Goal: Information Seeking & Learning: Compare options

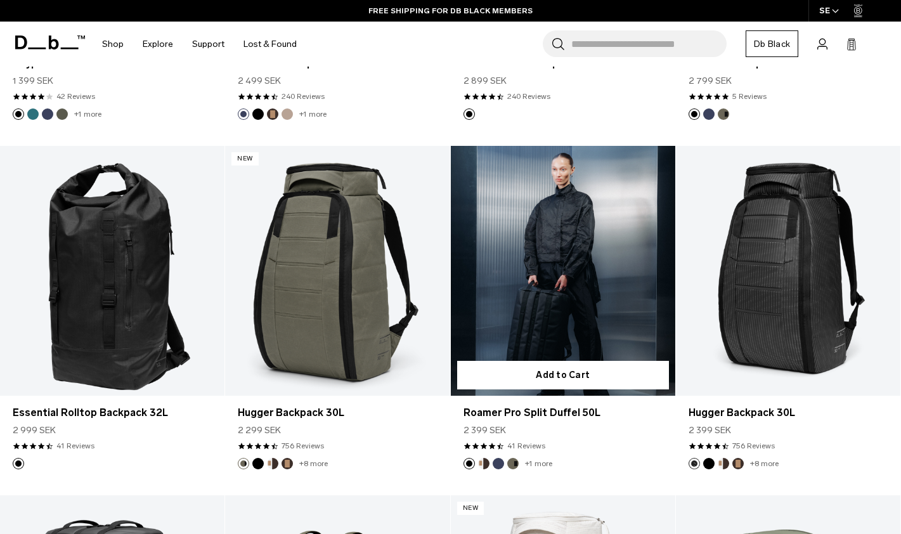
scroll to position [1563, 0]
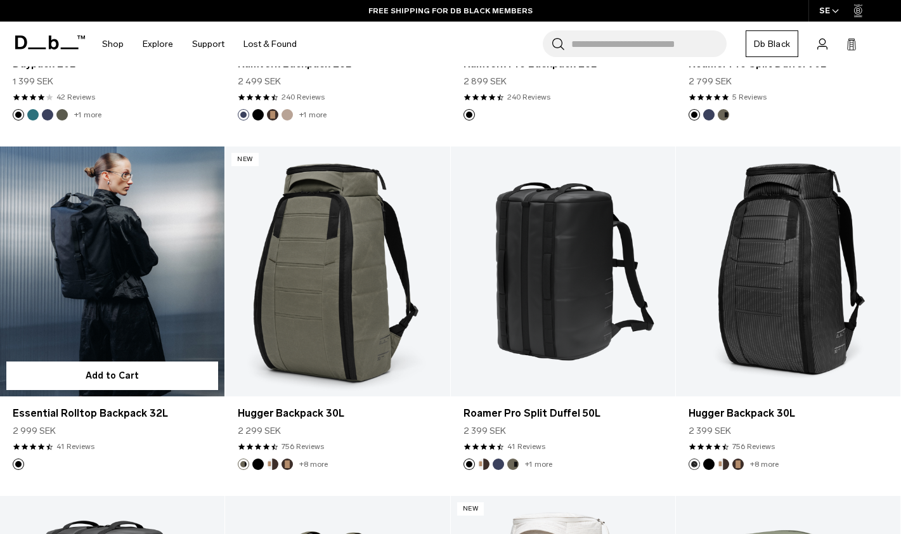
click at [113, 305] on link "Essential Rolltop Backpack 32L" at bounding box center [112, 271] width 224 height 250
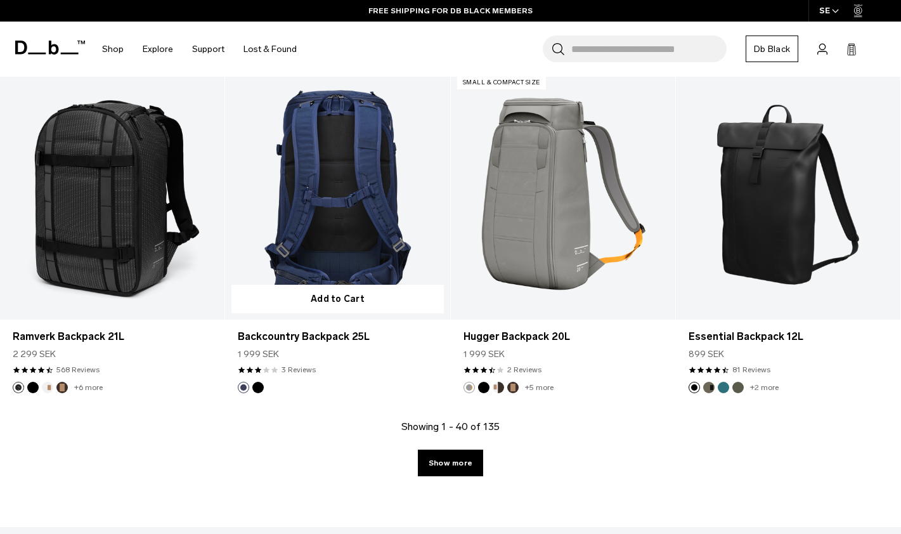
scroll to position [3386, 0]
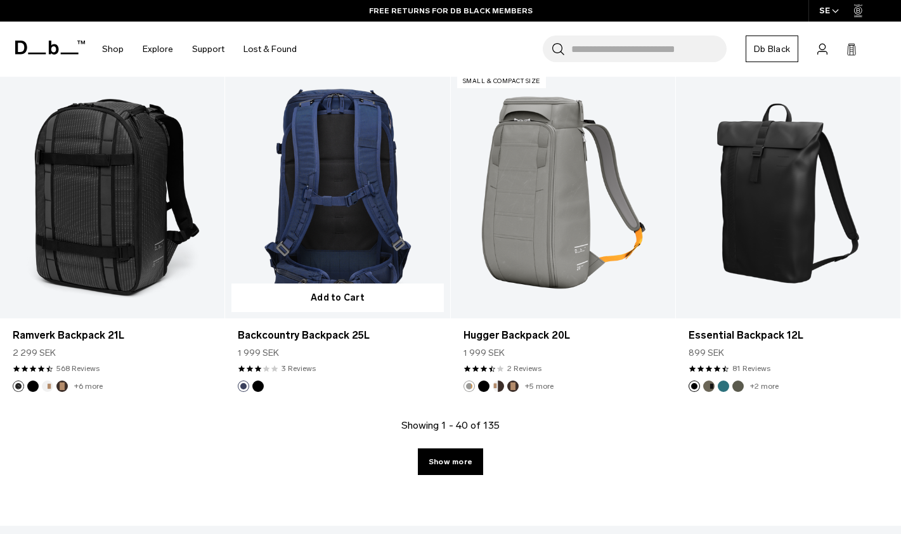
click at [368, 221] on link "Backcountry Backpack 25L" at bounding box center [337, 193] width 224 height 250
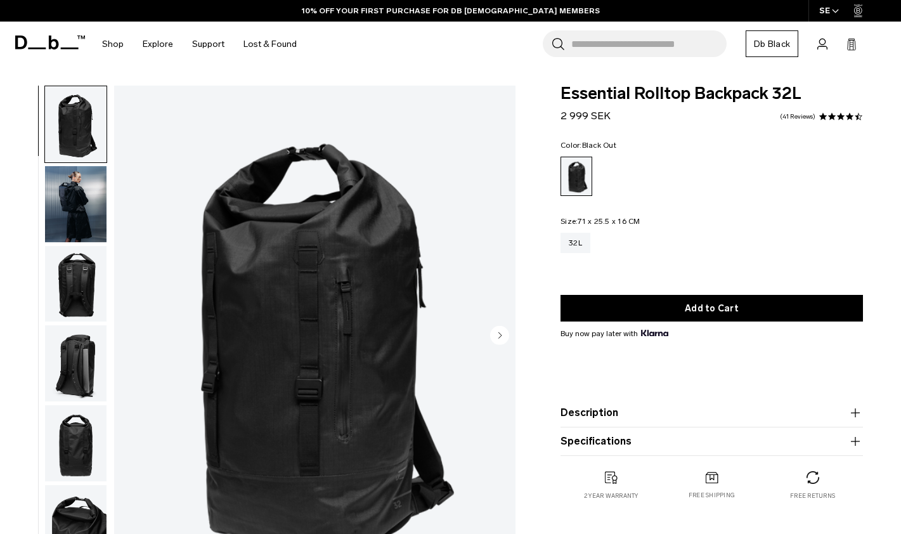
click at [75, 283] on img "button" at bounding box center [75, 284] width 61 height 76
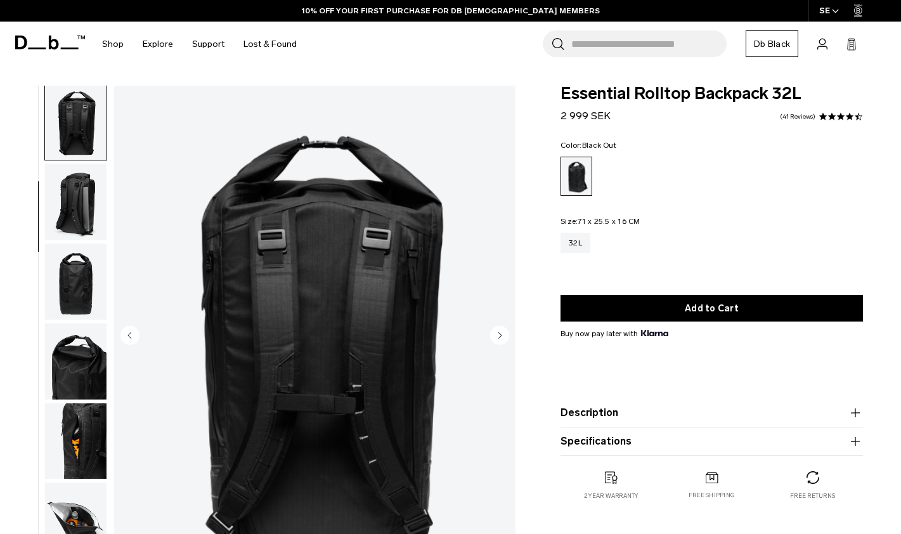
click at [74, 295] on img "button" at bounding box center [75, 281] width 61 height 76
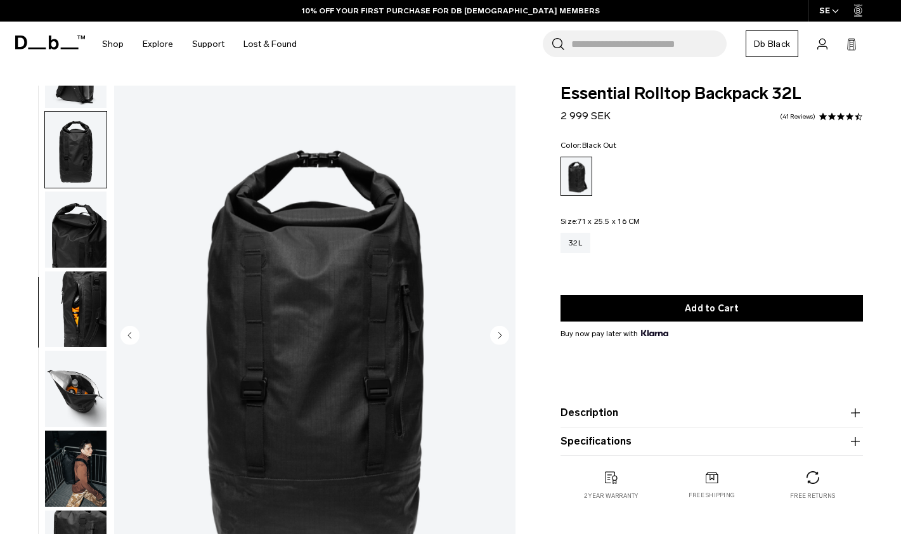
scroll to position [303, 0]
click at [73, 344] on img "button" at bounding box center [75, 309] width 61 height 76
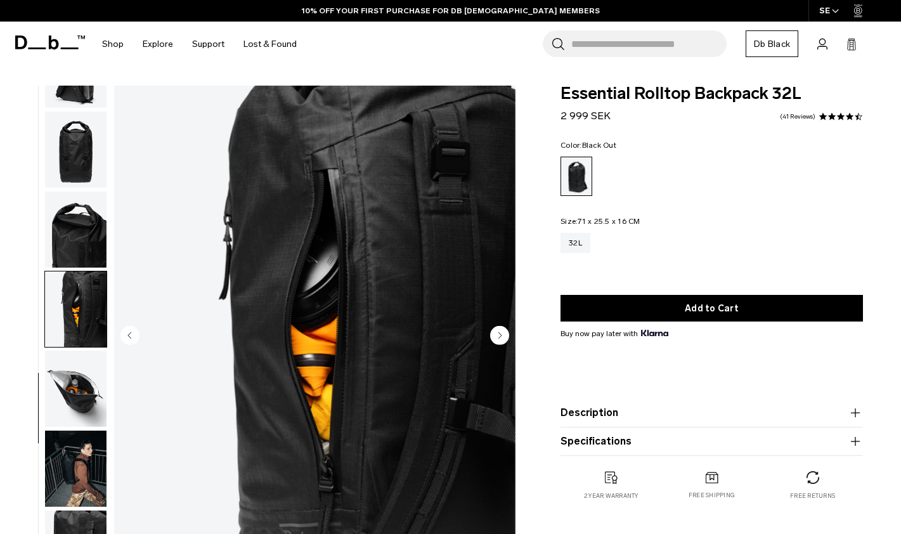
click at [70, 376] on img "button" at bounding box center [75, 389] width 61 height 76
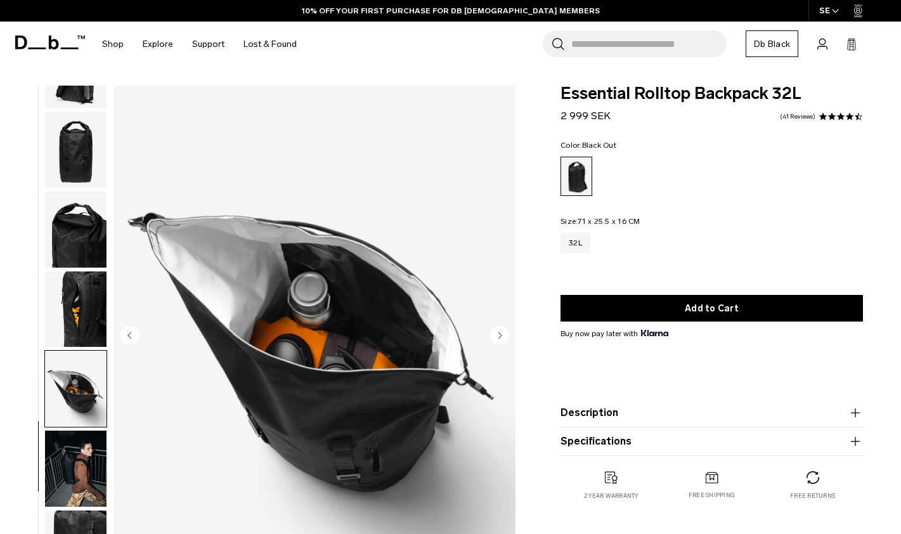
click at [75, 464] on img "button" at bounding box center [75, 468] width 61 height 76
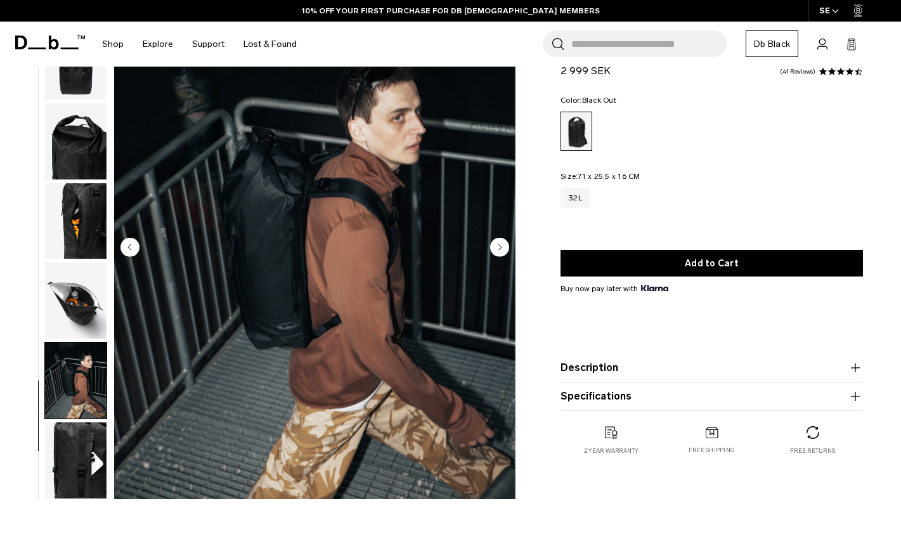
scroll to position [93, 0]
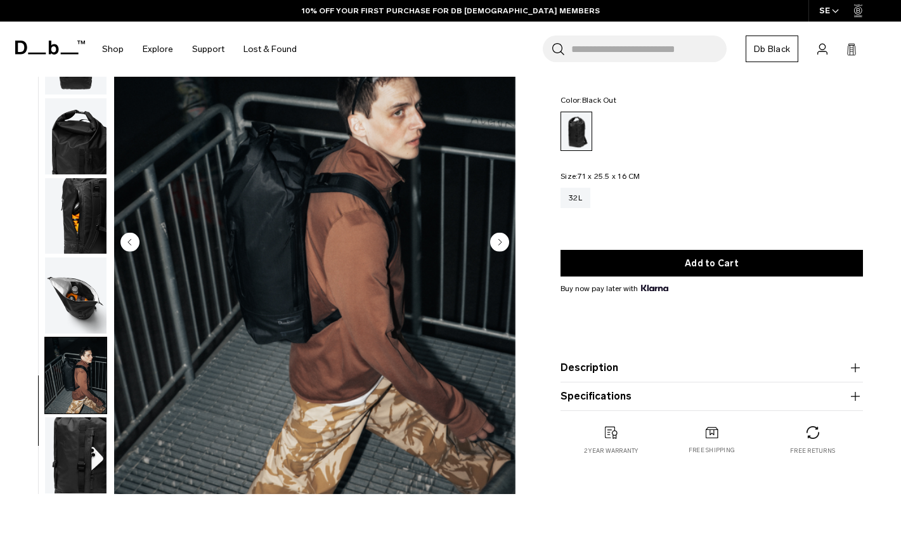
click at [71, 458] on img "button" at bounding box center [75, 455] width 61 height 76
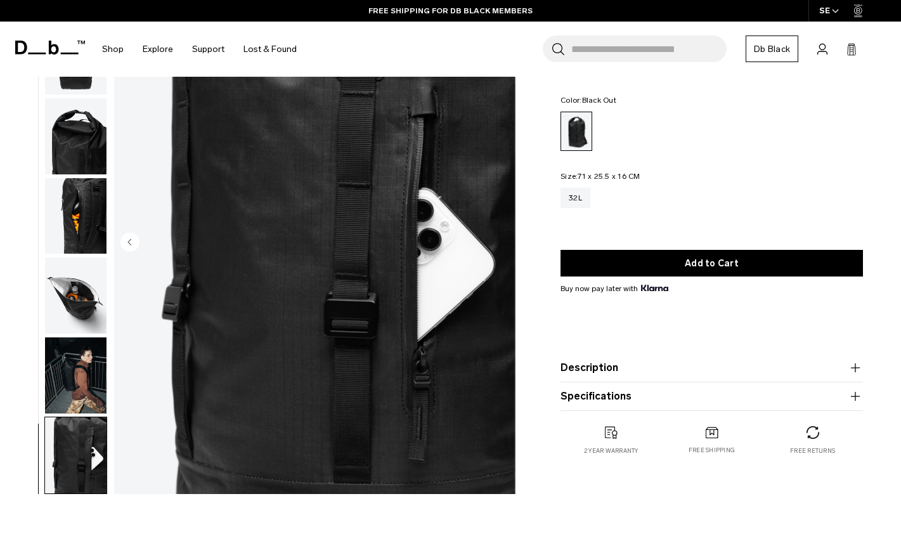
click at [79, 361] on img "button" at bounding box center [75, 375] width 61 height 76
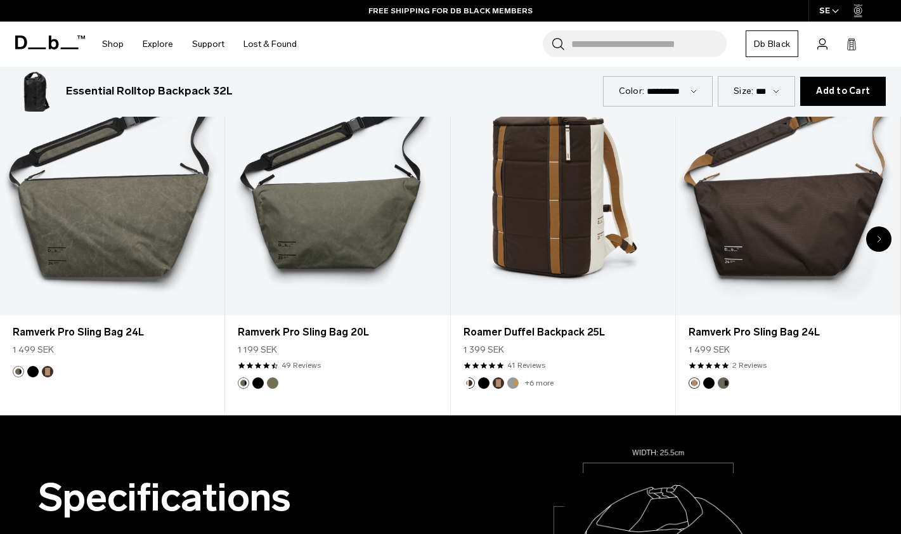
scroll to position [628, 0]
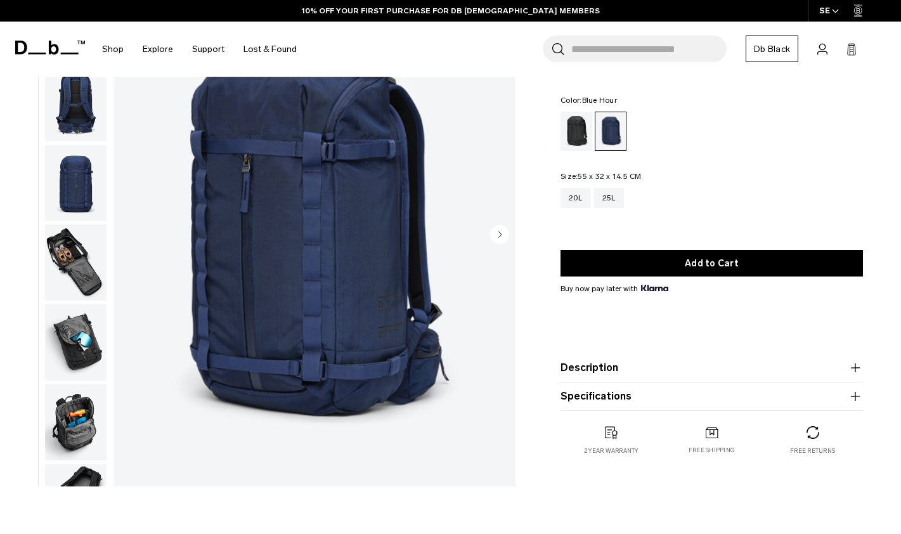
click at [72, 289] on img "button" at bounding box center [75, 262] width 61 height 76
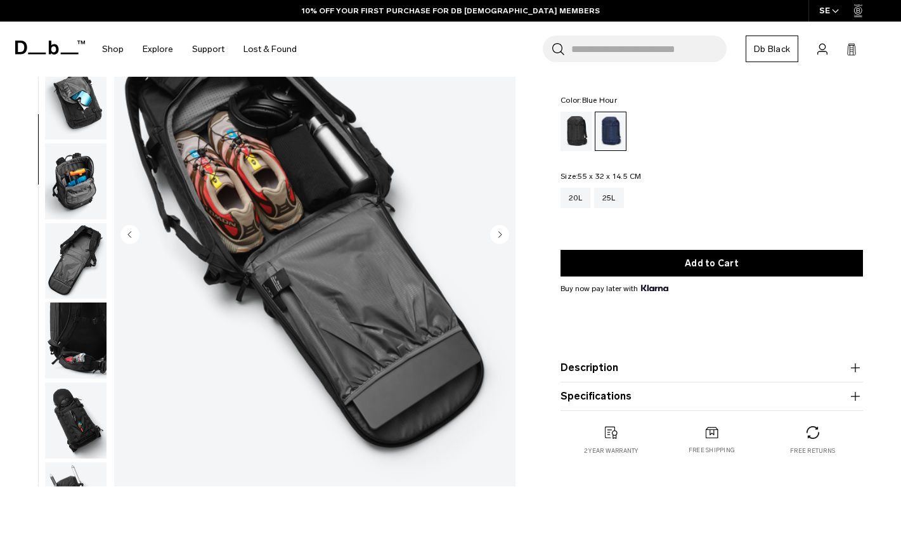
click at [77, 298] on img "button" at bounding box center [75, 261] width 61 height 76
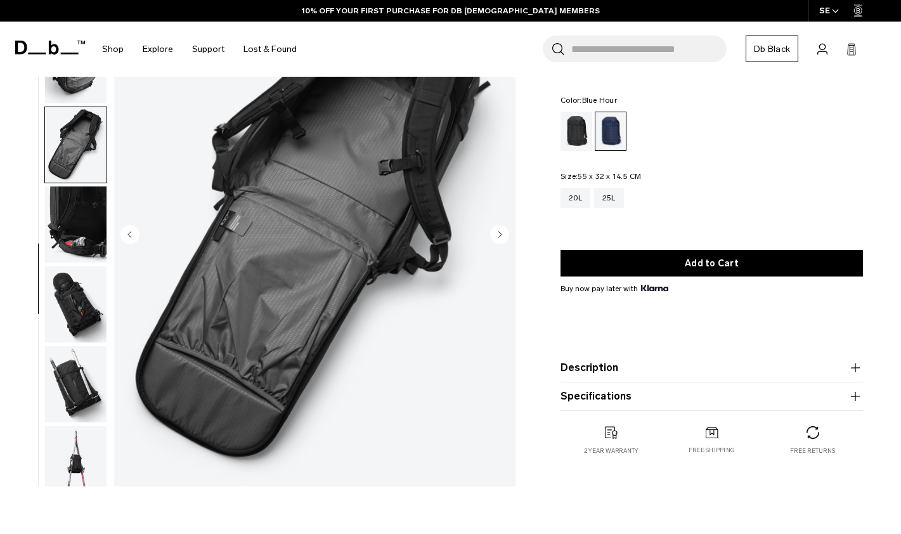
scroll to position [380, 0]
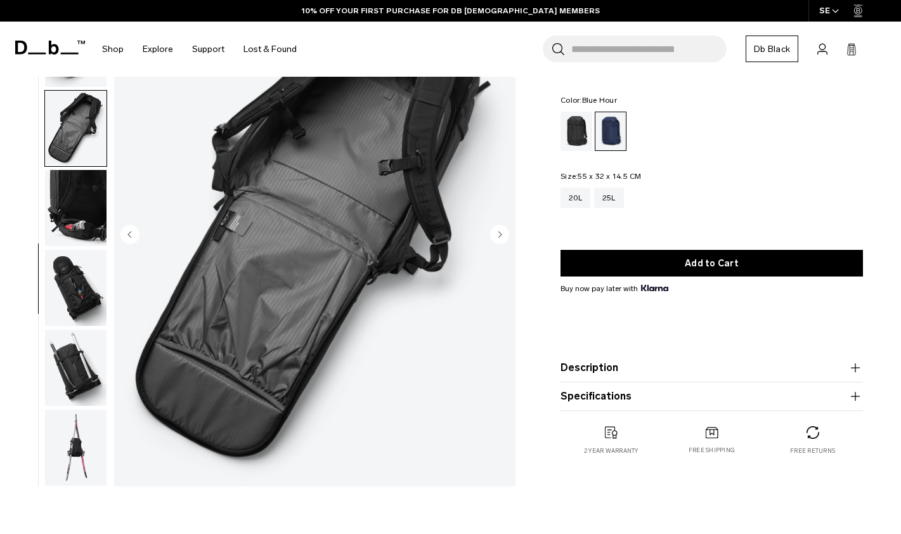
click at [75, 330] on img "button" at bounding box center [75, 368] width 61 height 76
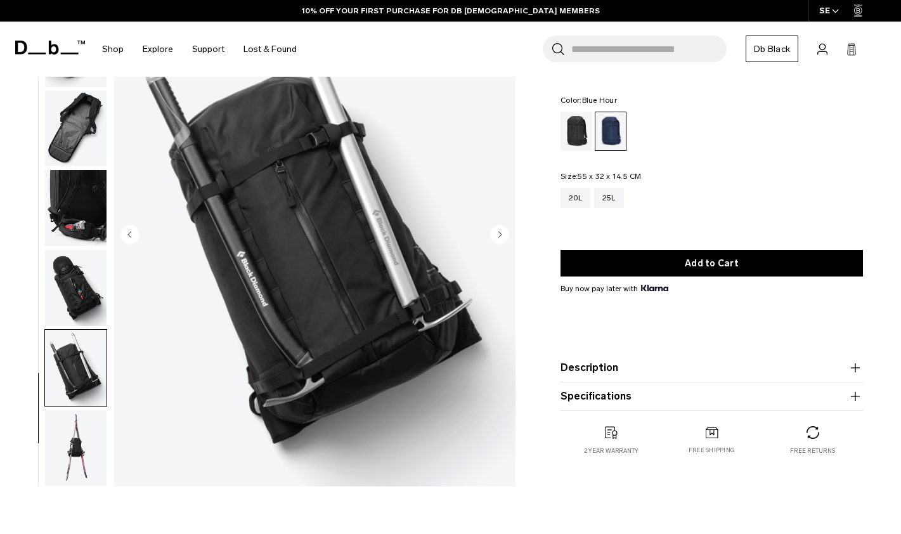
click at [73, 418] on img "button" at bounding box center [75, 448] width 61 height 76
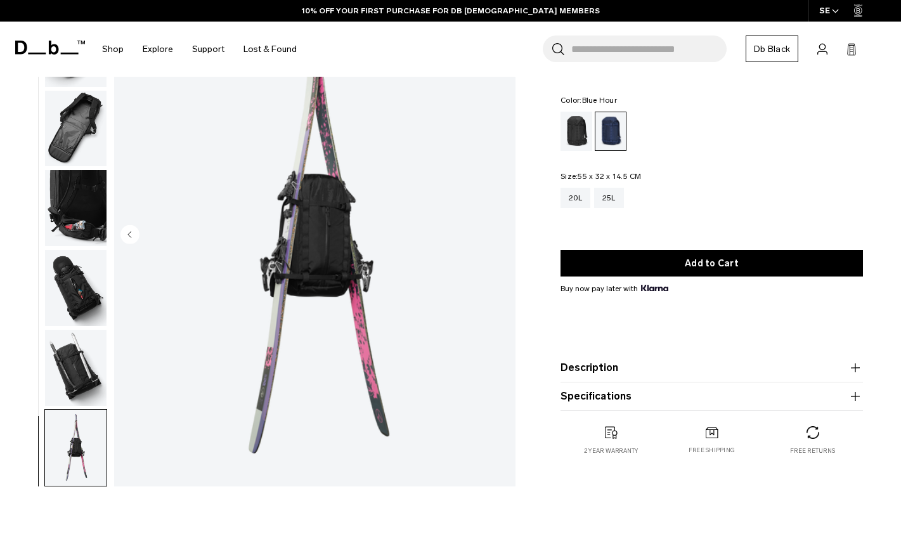
click at [74, 442] on img "button" at bounding box center [75, 448] width 61 height 76
click at [75, 372] on img "button" at bounding box center [75, 368] width 61 height 76
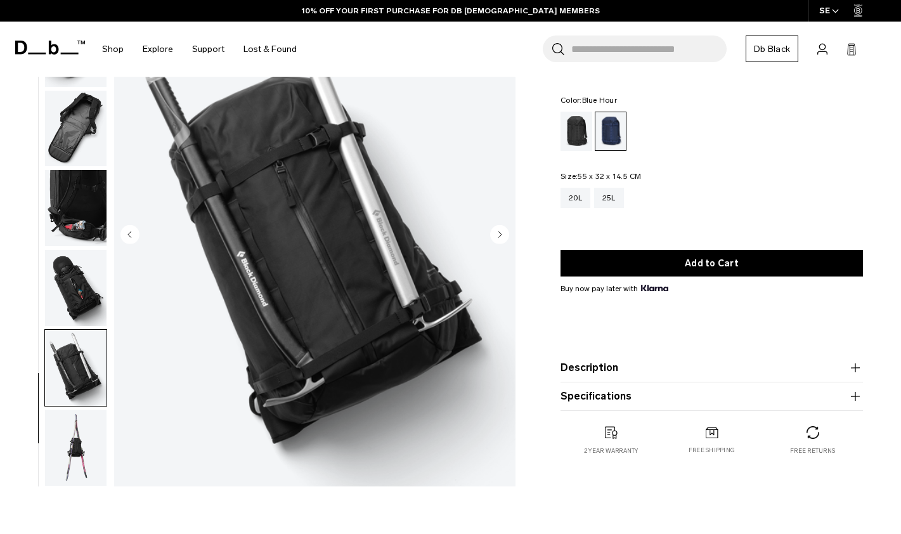
click at [87, 287] on img "button" at bounding box center [75, 288] width 61 height 76
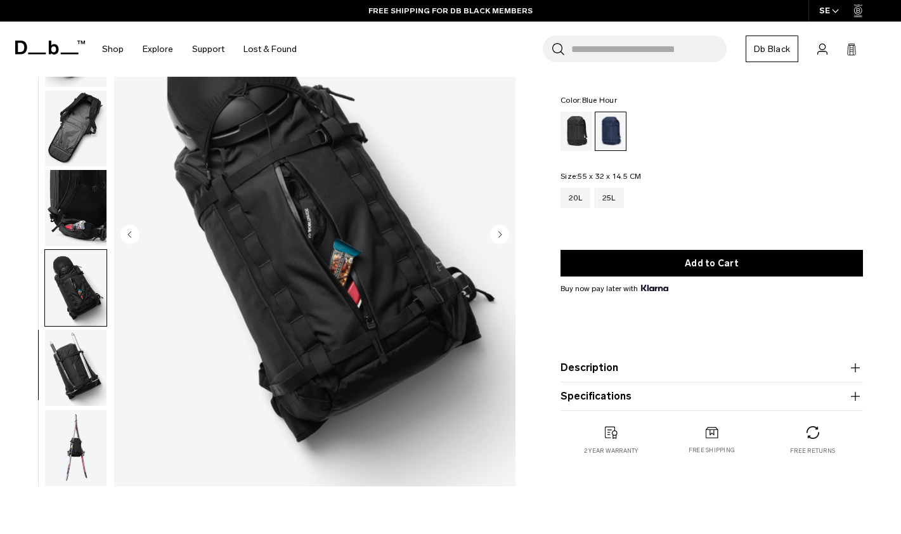
click at [96, 186] on img "button" at bounding box center [75, 208] width 61 height 76
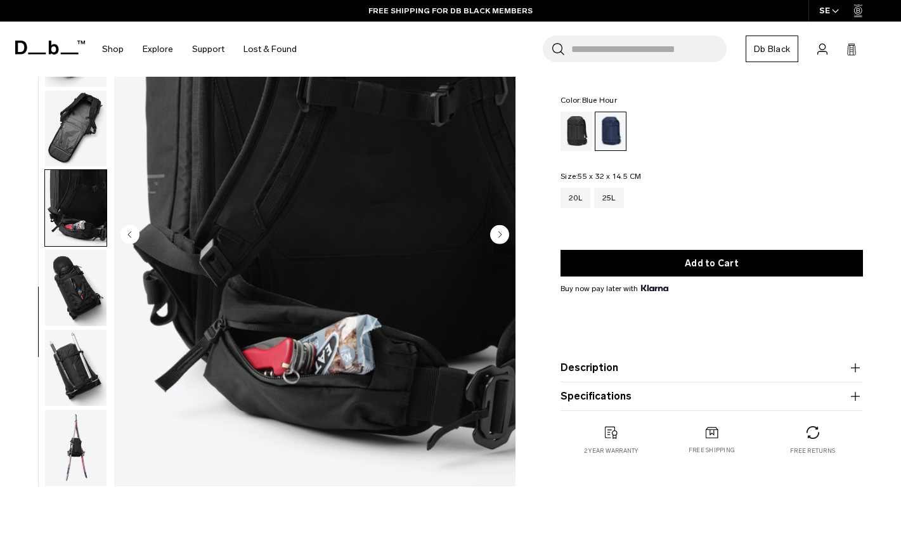
click at [95, 125] on img "button" at bounding box center [75, 129] width 61 height 76
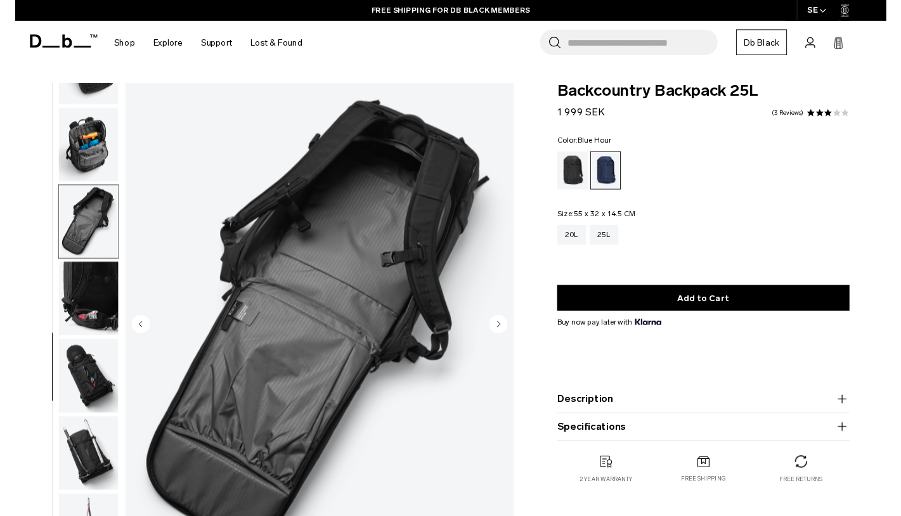
scroll to position [0, 0]
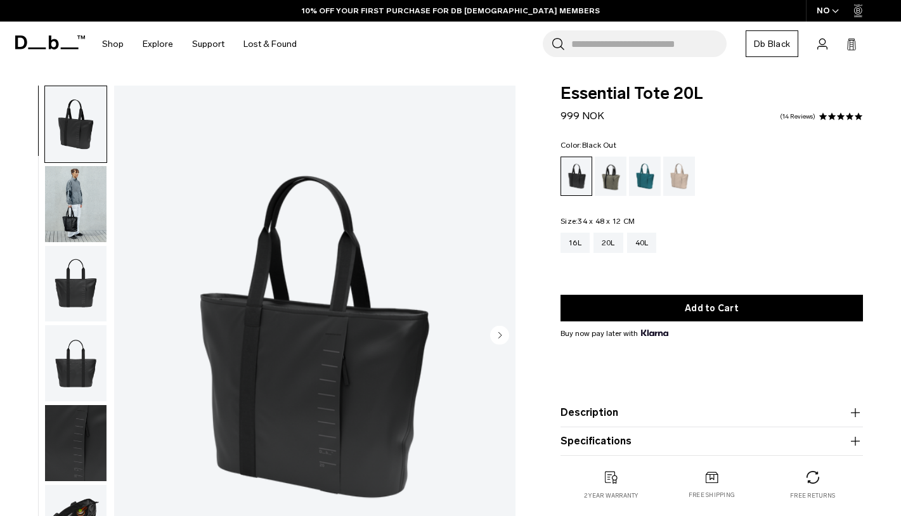
click at [72, 187] on img "button" at bounding box center [75, 204] width 61 height 76
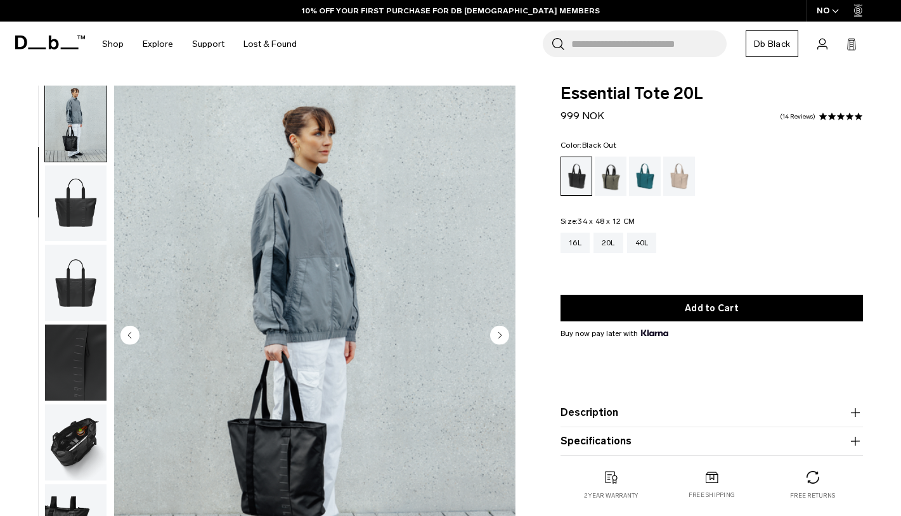
click at [73, 252] on img "button" at bounding box center [75, 283] width 61 height 76
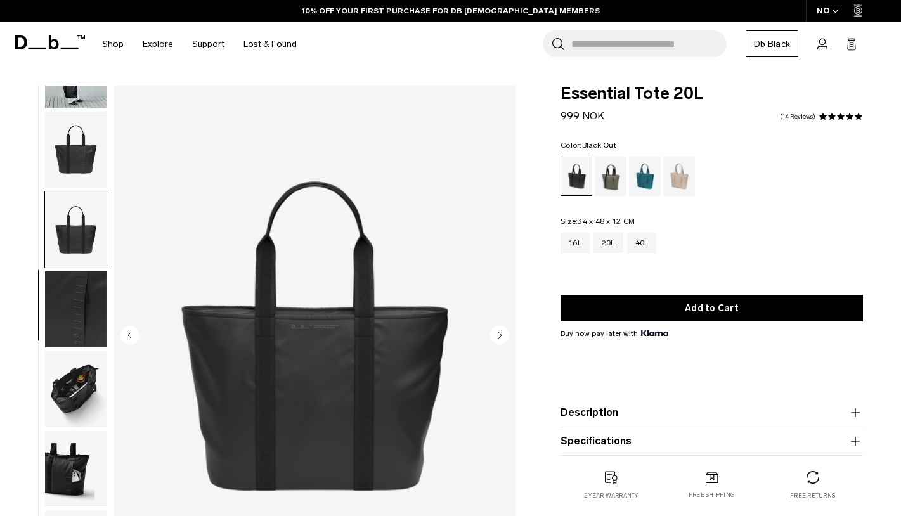
click at [77, 295] on img "button" at bounding box center [75, 309] width 61 height 76
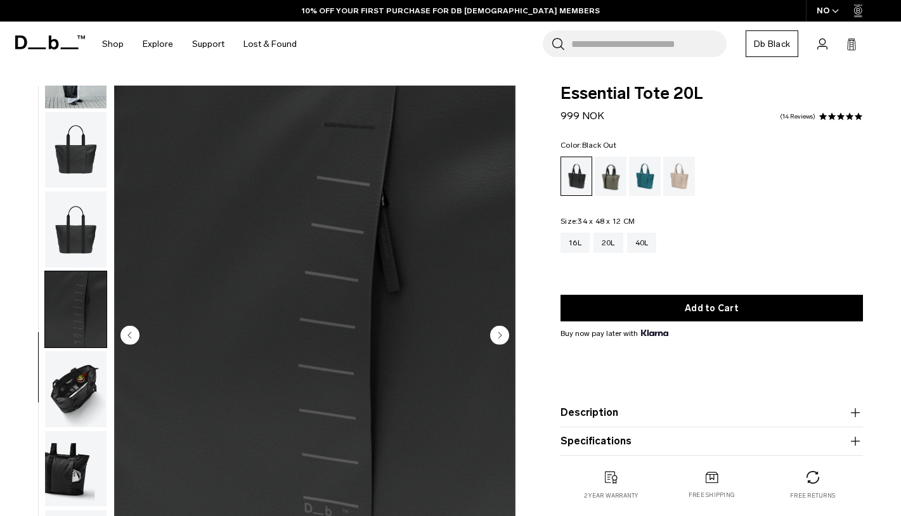
click at [82, 392] on img "button" at bounding box center [75, 389] width 61 height 76
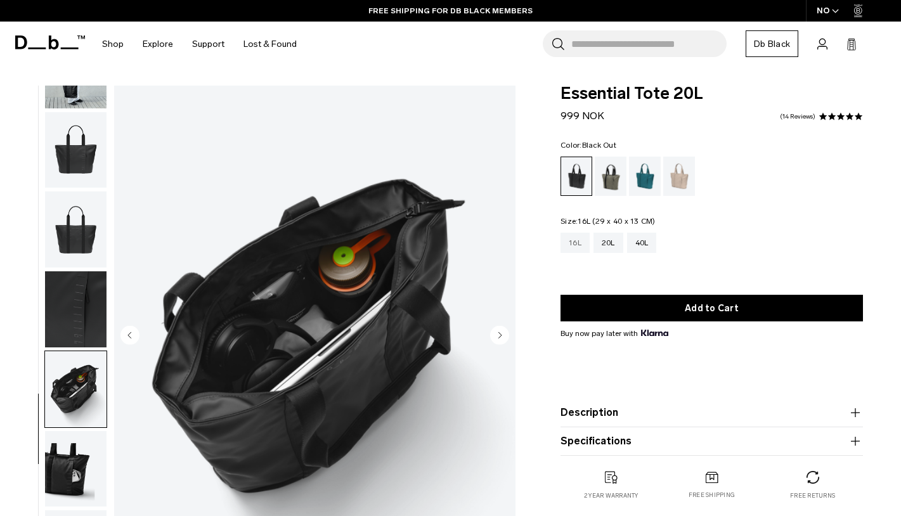
click at [577, 245] on div "16L" at bounding box center [574, 243] width 29 height 20
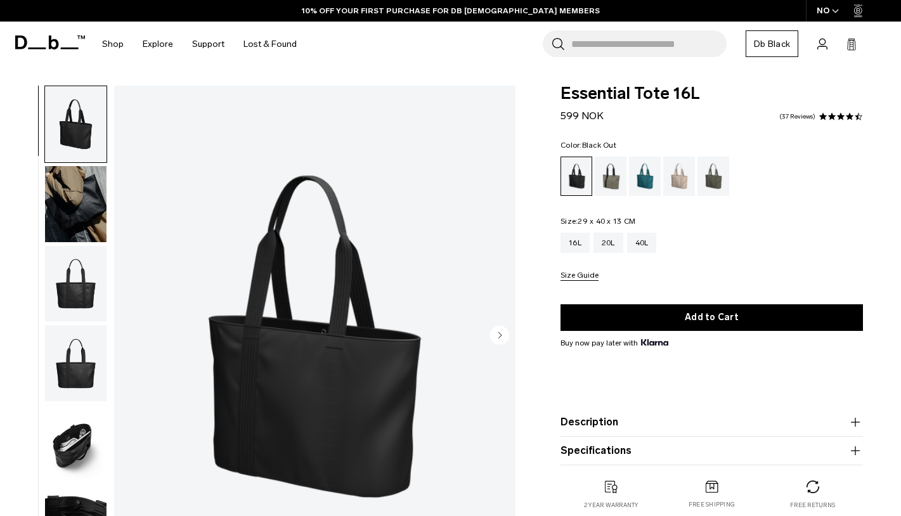
drag, startPoint x: 77, startPoint y: 410, endPoint x: 76, endPoint y: 423, distance: 13.3
click at [77, 411] on img "button" at bounding box center [75, 443] width 61 height 76
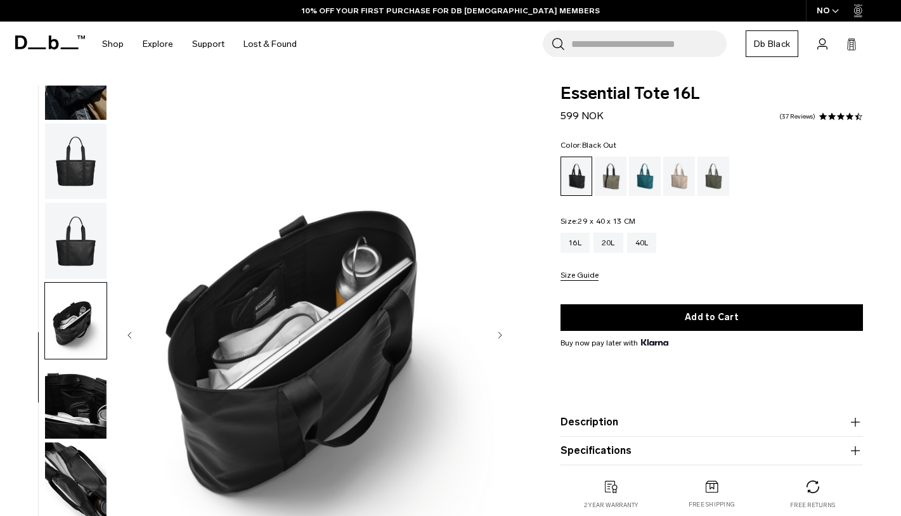
scroll to position [141, 0]
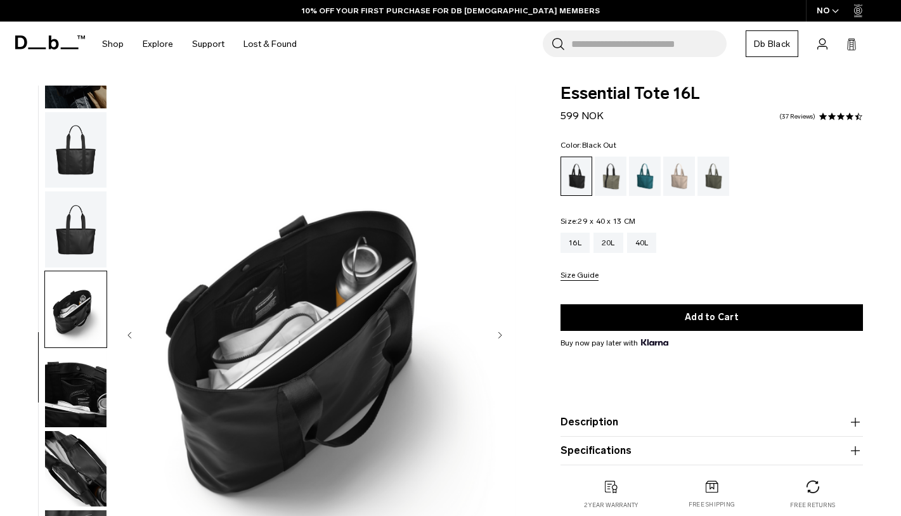
click at [75, 438] on img "button" at bounding box center [75, 469] width 61 height 76
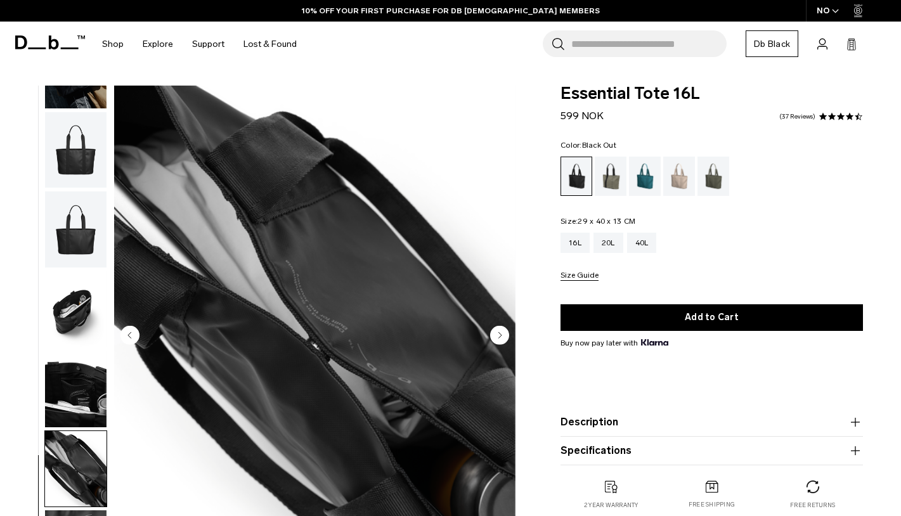
click at [61, 287] on img "button" at bounding box center [75, 309] width 61 height 76
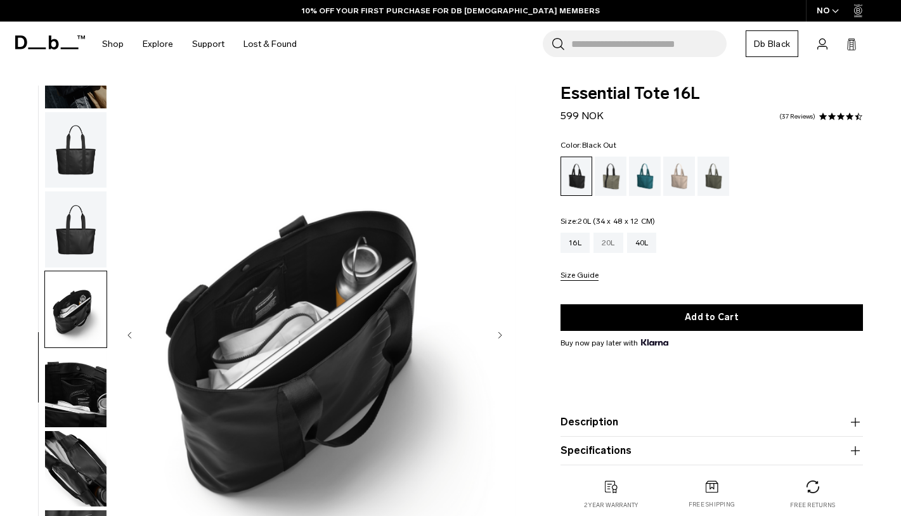
click at [612, 237] on div "20L" at bounding box center [608, 243] width 30 height 20
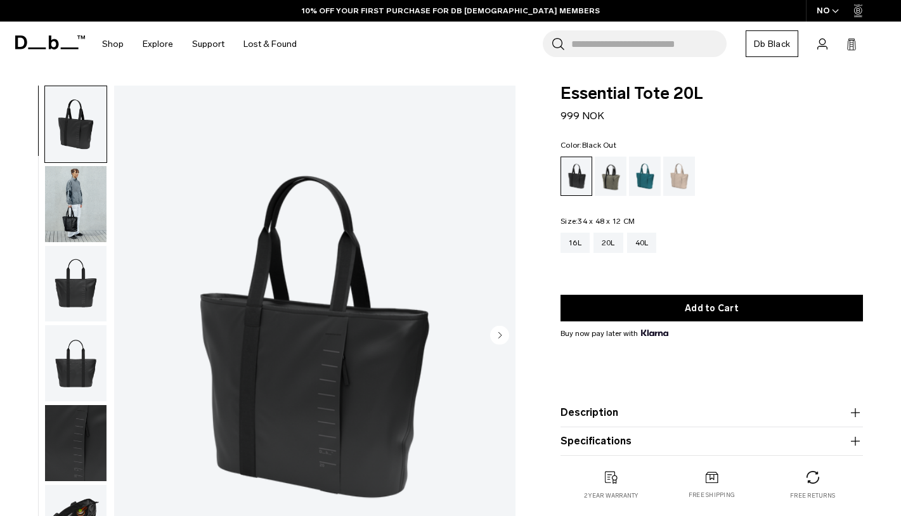
drag, startPoint x: 93, startPoint y: 433, endPoint x: 98, endPoint y: 428, distance: 7.6
click at [93, 433] on img "button" at bounding box center [75, 443] width 61 height 76
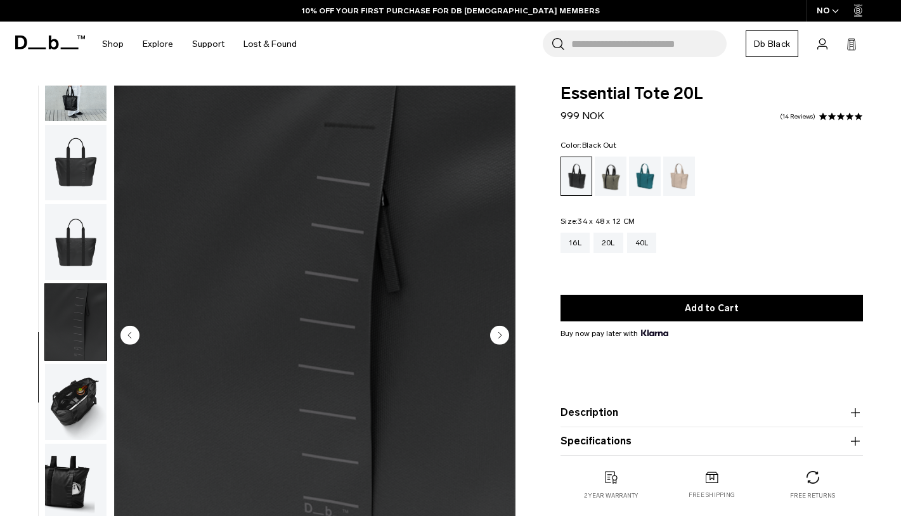
scroll to position [141, 0]
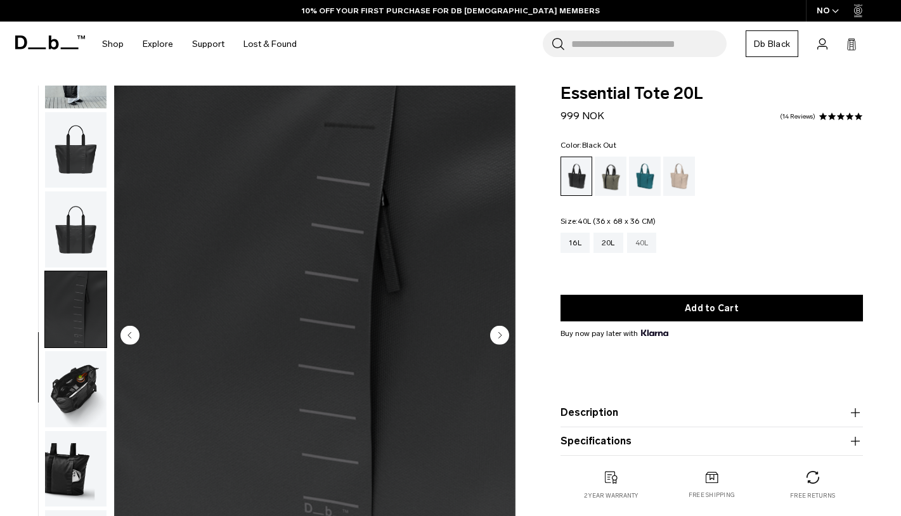
click at [641, 243] on div "40L" at bounding box center [642, 243] width 30 height 20
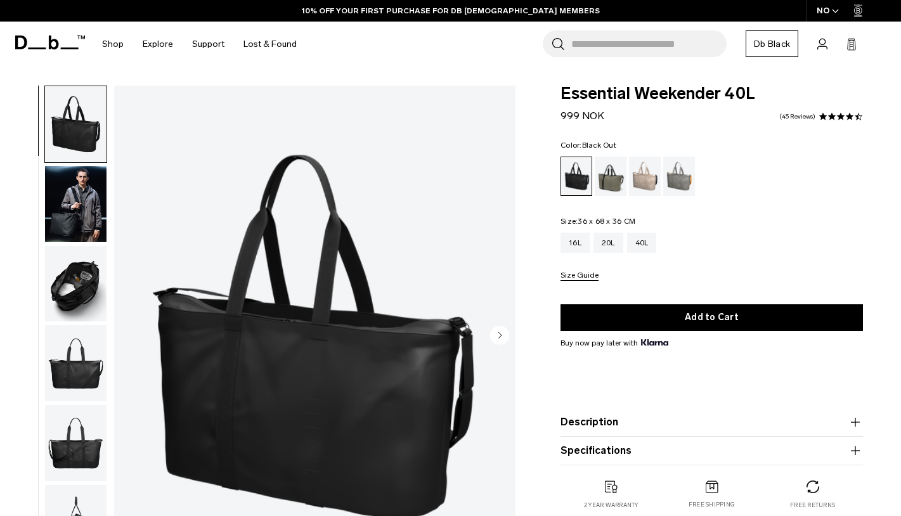
click at [77, 300] on img "button" at bounding box center [75, 284] width 61 height 76
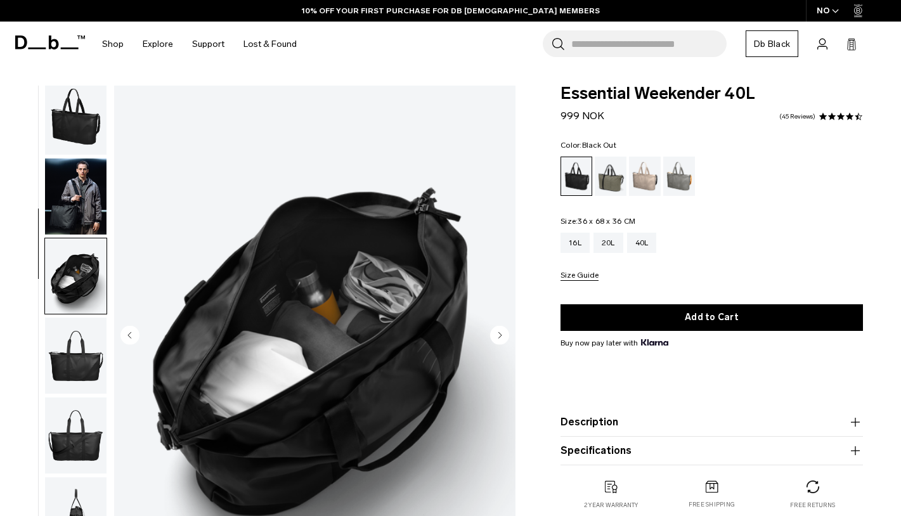
click at [74, 203] on img "button" at bounding box center [75, 196] width 61 height 76
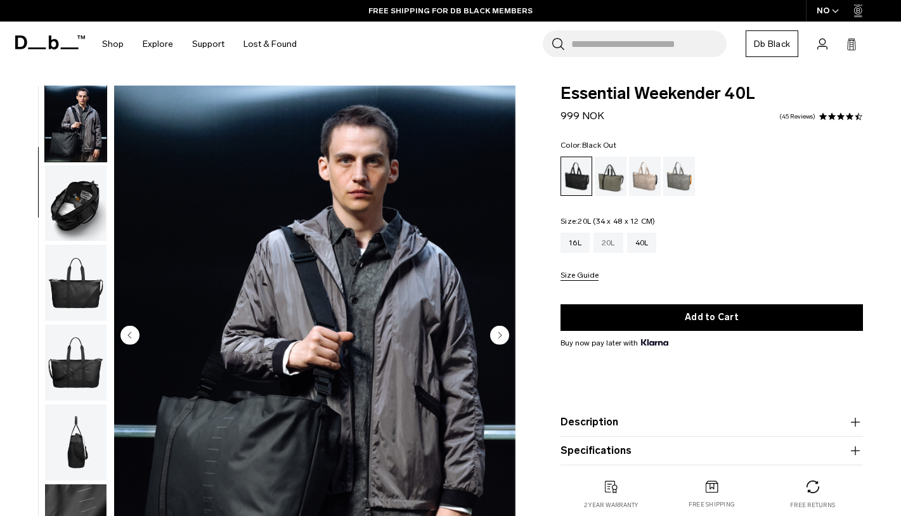
click at [610, 238] on div "20L" at bounding box center [608, 243] width 30 height 20
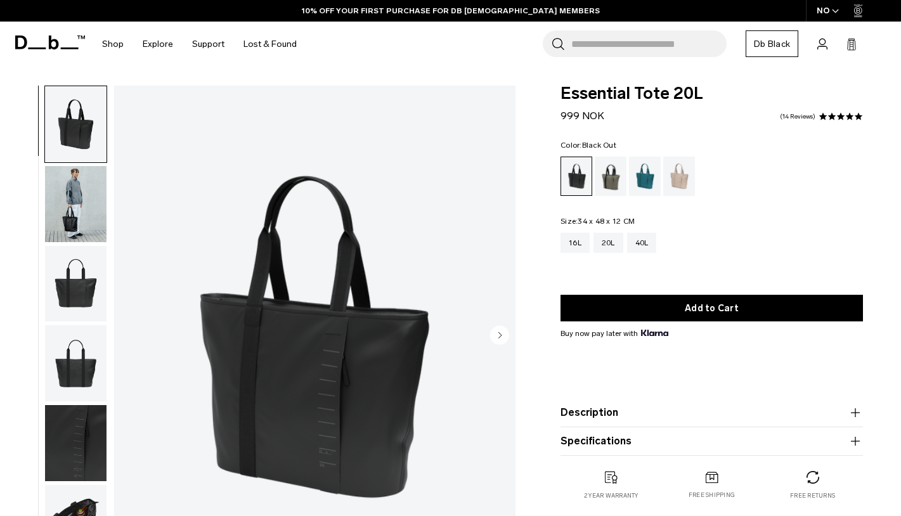
click at [93, 362] on img "button" at bounding box center [75, 363] width 61 height 76
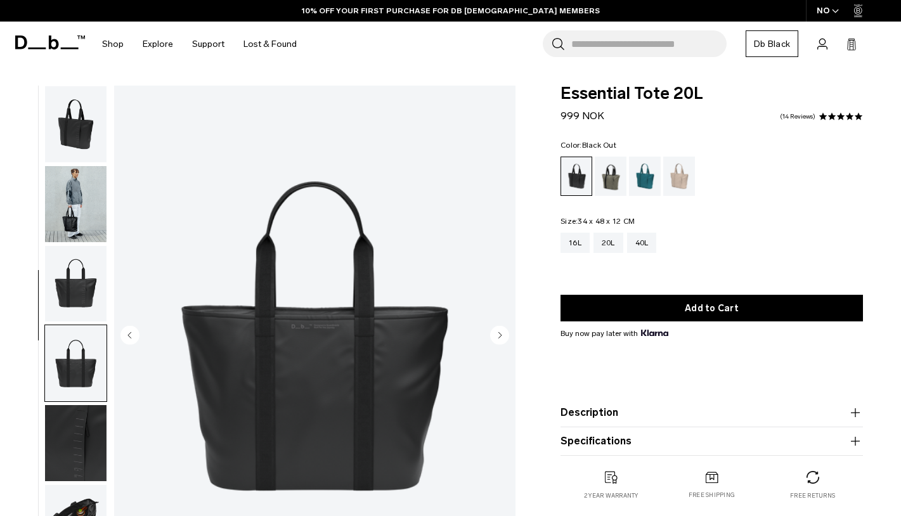
scroll to position [141, 0]
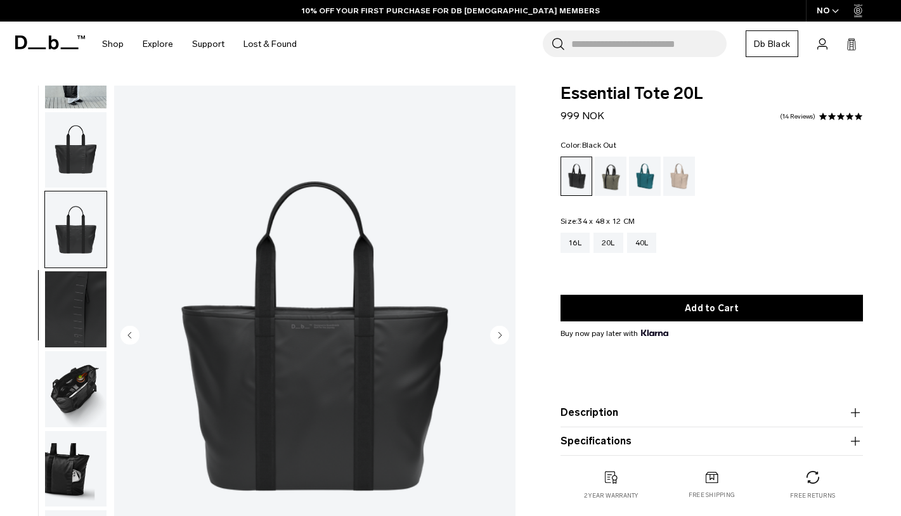
click at [77, 413] on img "button" at bounding box center [75, 389] width 61 height 76
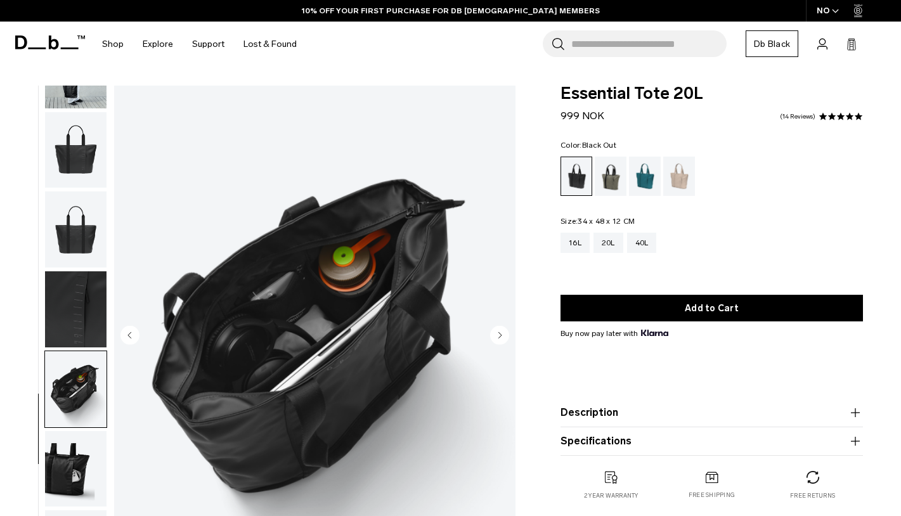
click at [73, 455] on img "button" at bounding box center [75, 469] width 61 height 76
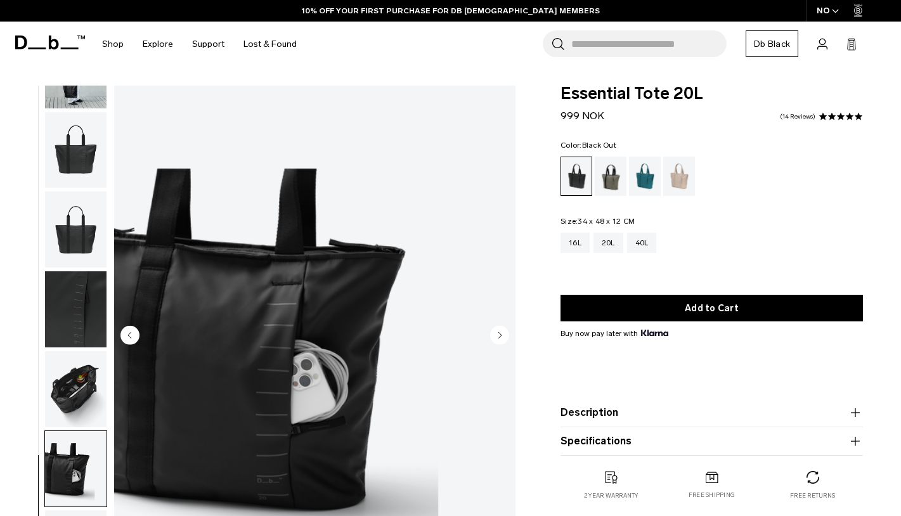
click at [68, 202] on img "button" at bounding box center [75, 229] width 61 height 76
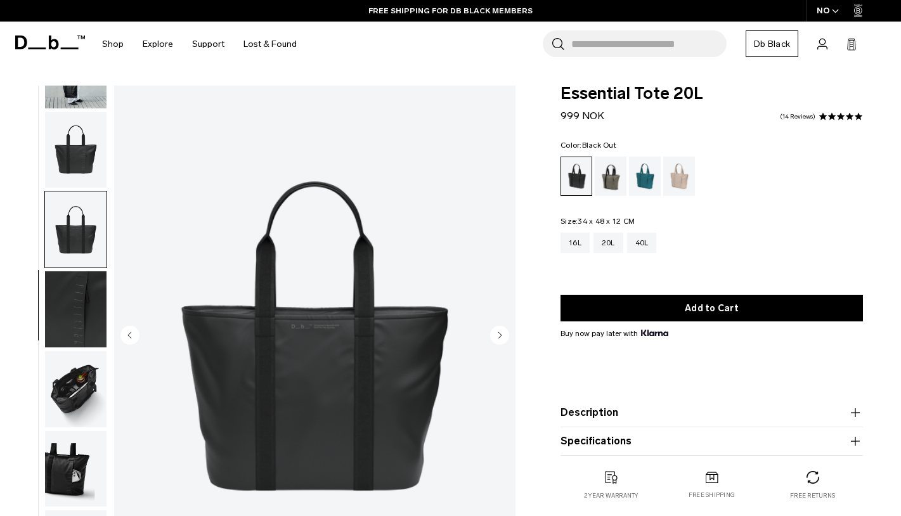
click at [72, 159] on img "button" at bounding box center [75, 150] width 61 height 76
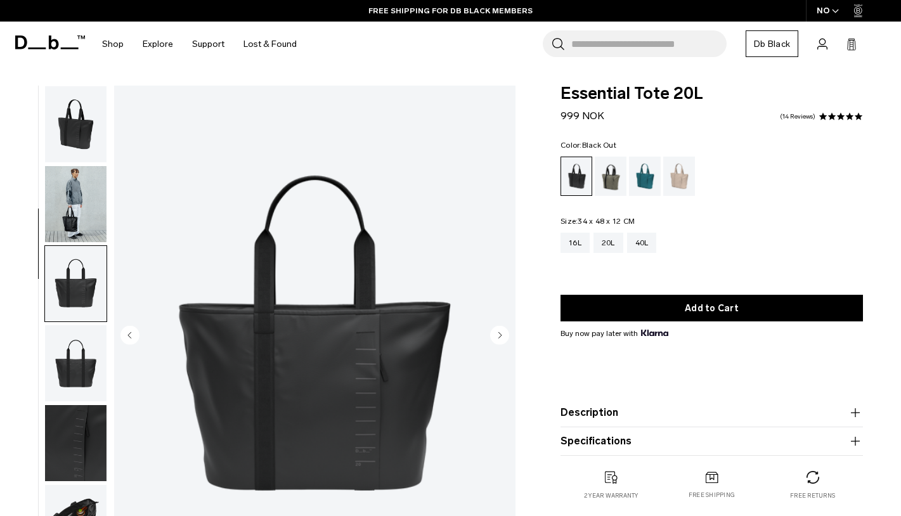
click at [72, 179] on img "button" at bounding box center [75, 204] width 61 height 76
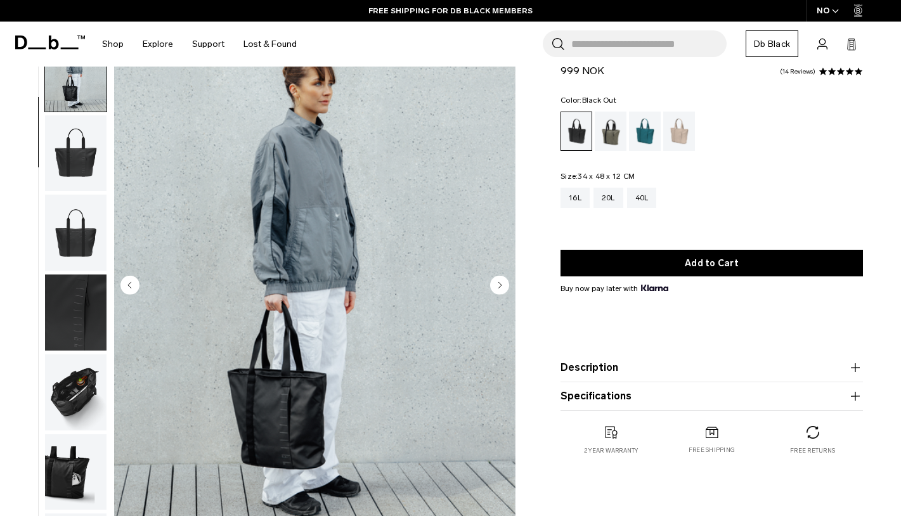
scroll to position [55, 0]
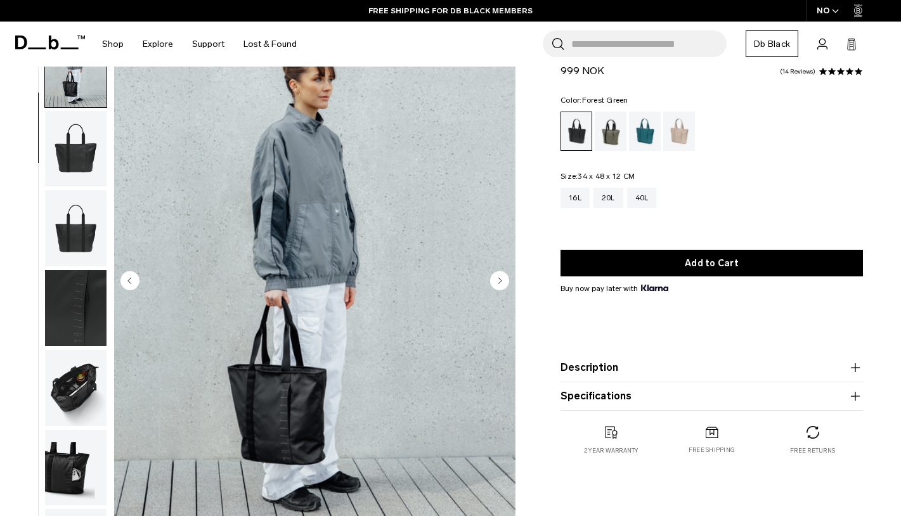
click at [605, 139] on div "Forest Green" at bounding box center [611, 131] width 32 height 39
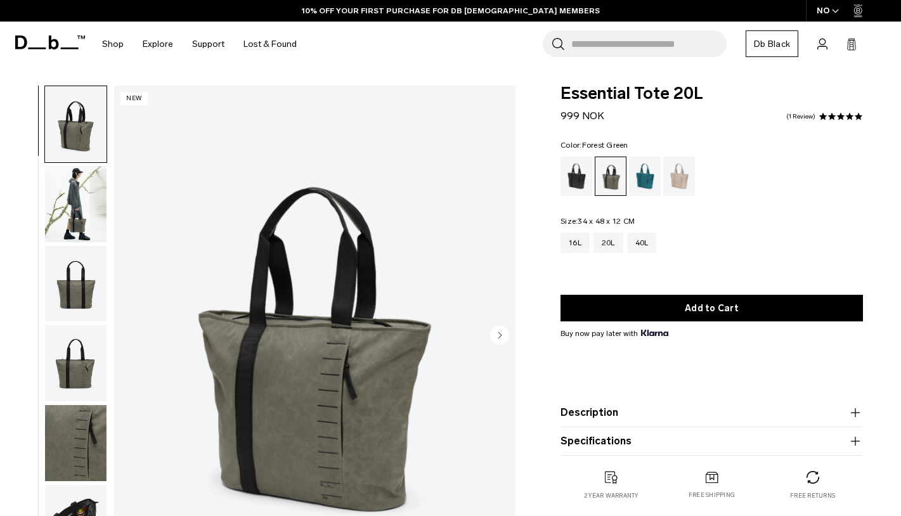
click at [84, 193] on img "button" at bounding box center [75, 204] width 61 height 76
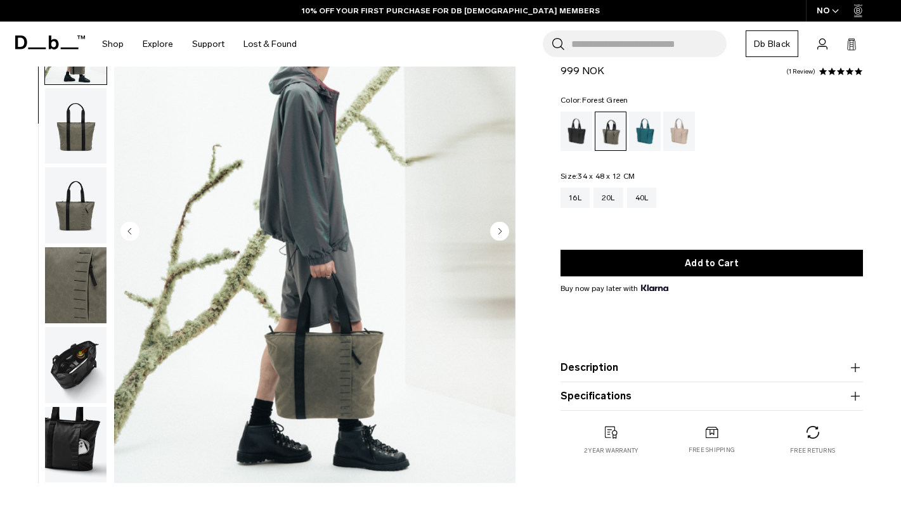
scroll to position [107, 0]
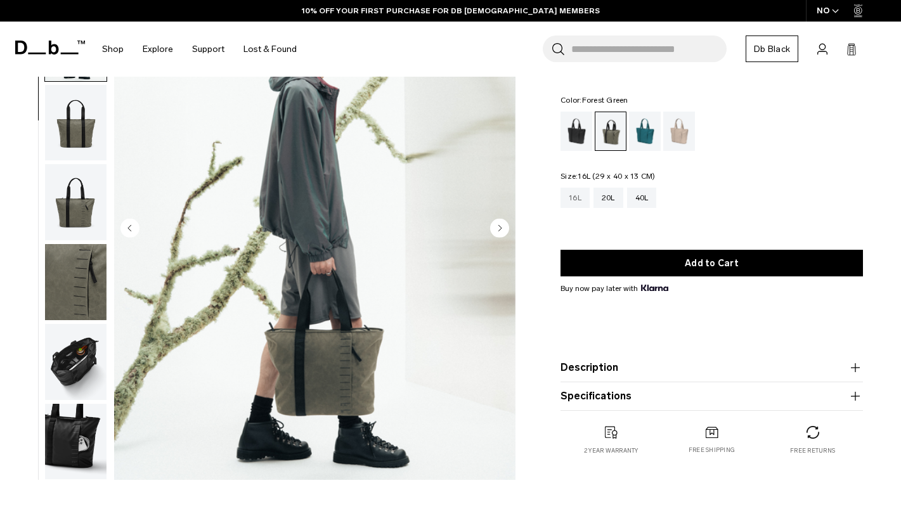
click at [583, 200] on div "16L" at bounding box center [574, 198] width 29 height 20
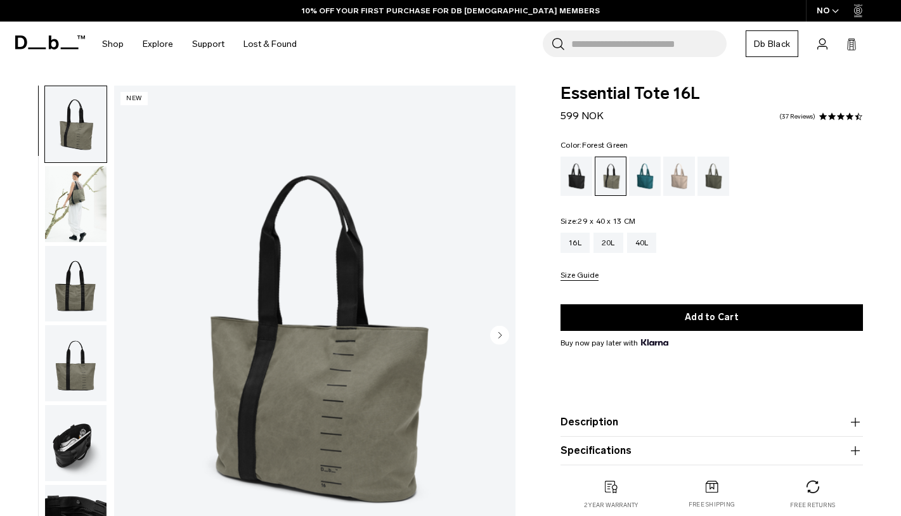
click at [78, 217] on img "button" at bounding box center [75, 204] width 61 height 76
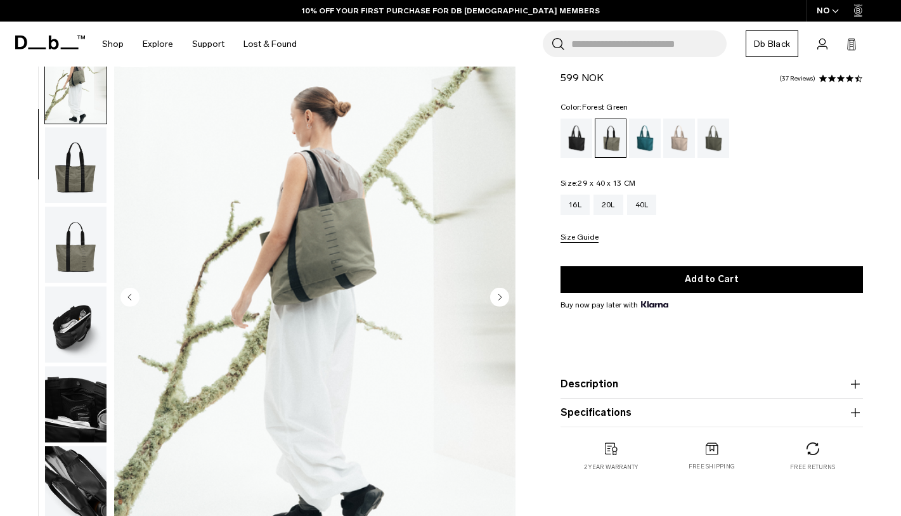
scroll to position [39, 0]
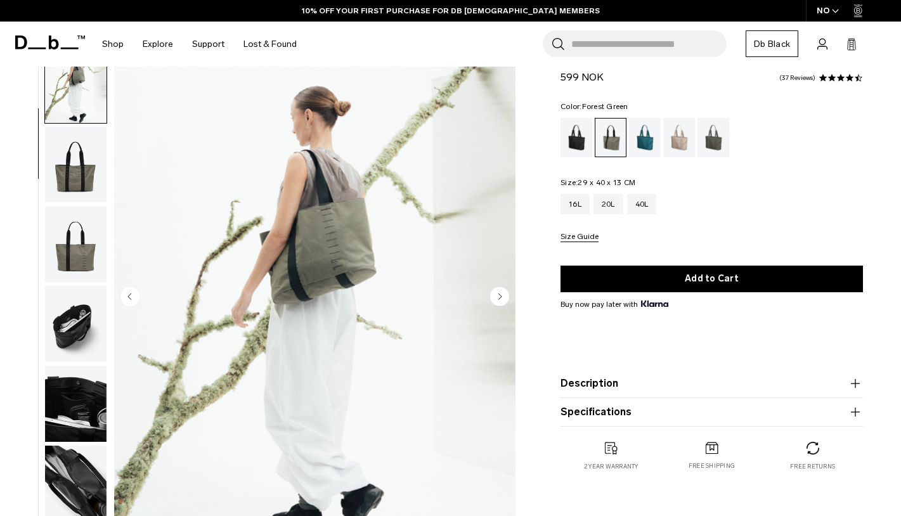
click at [76, 331] on img "button" at bounding box center [75, 324] width 61 height 76
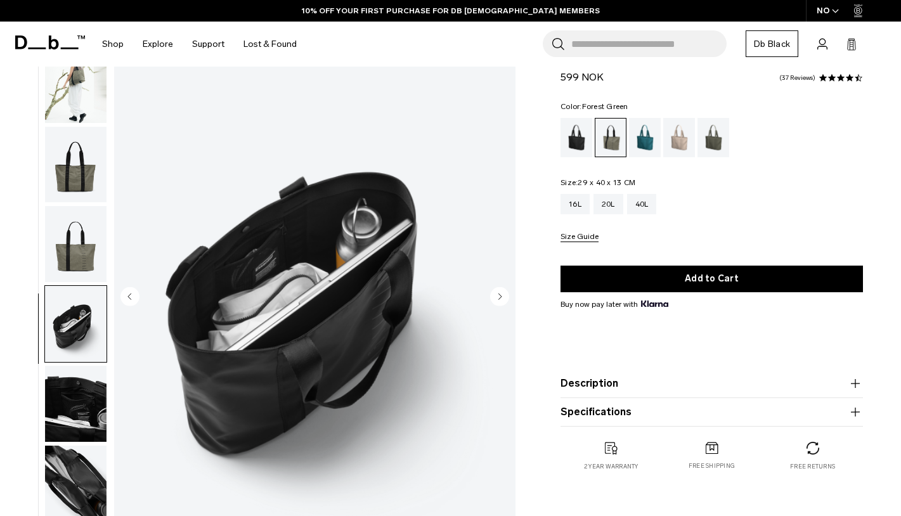
scroll to position [141, 0]
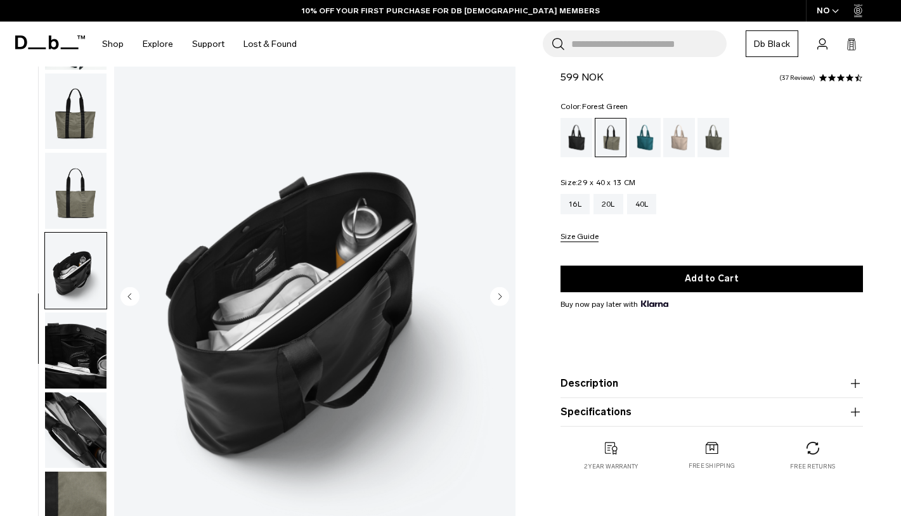
click at [77, 198] on img "button" at bounding box center [75, 191] width 61 height 76
